Goal: Task Accomplishment & Management: Manage account settings

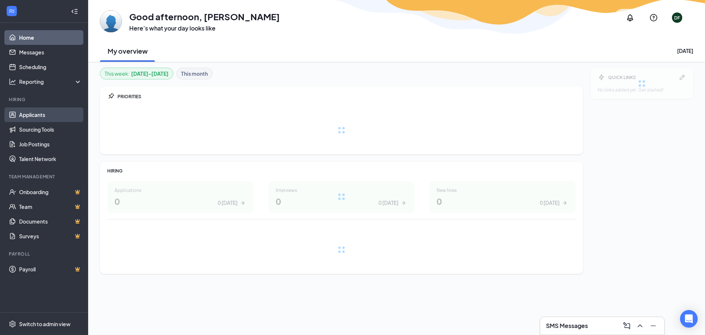
click at [29, 114] on link "Applicants" at bounding box center [50, 114] width 63 height 15
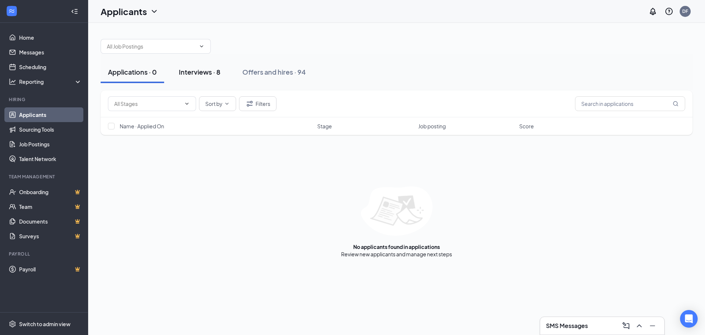
click at [194, 72] on div "Interviews · 8" at bounding box center [200, 71] width 42 height 9
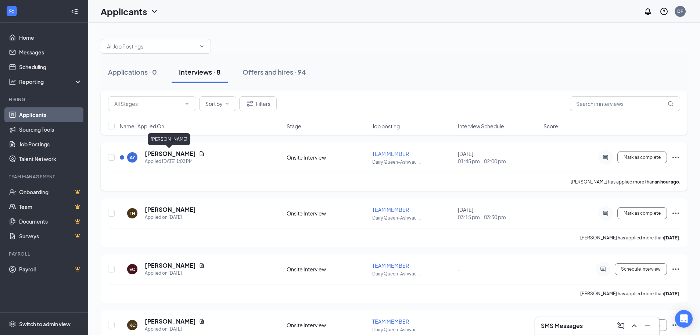
click at [178, 154] on h5 "[PERSON_NAME]" at bounding box center [170, 154] width 51 height 8
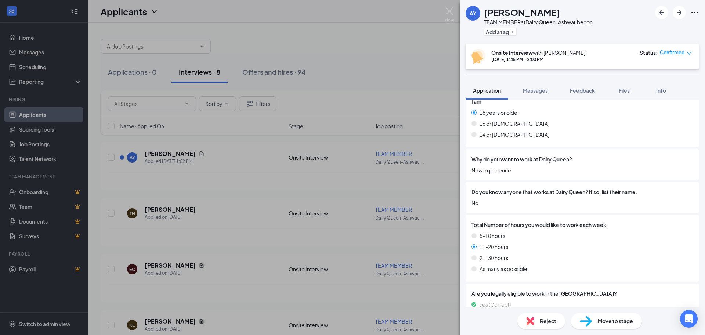
scroll to position [289, 0]
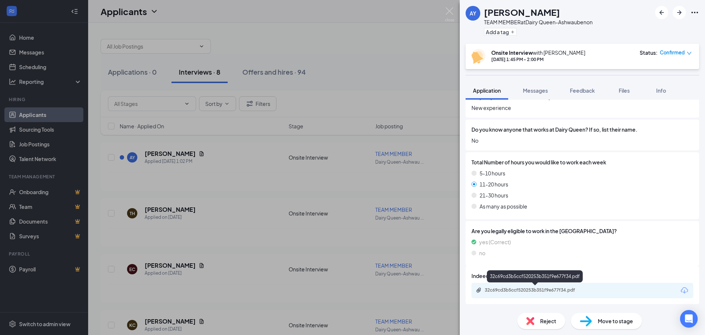
click at [545, 289] on div "32c69cd3b5ccf520253b351f9e677f34.pdf" at bounding box center [536, 290] width 103 height 6
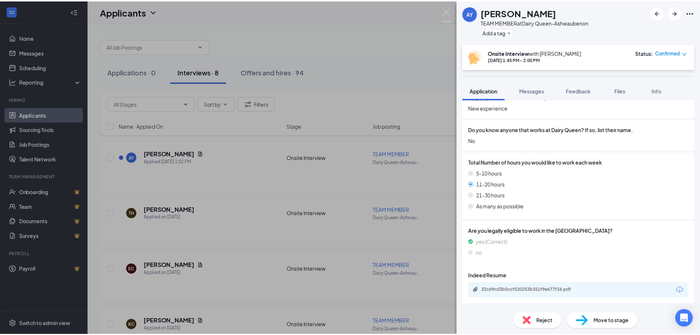
scroll to position [287, 0]
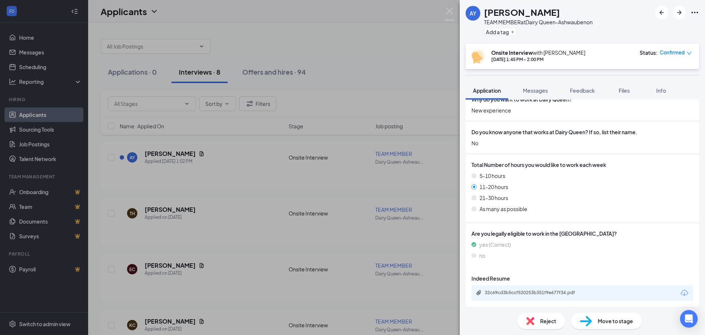
click at [354, 54] on div "AY [PERSON_NAME] TEAM MEMBER at [GEOGRAPHIC_DATA] Add a tag Onsite Interview wi…" at bounding box center [352, 167] width 705 height 335
